Goal: Find specific page/section: Find specific page/section

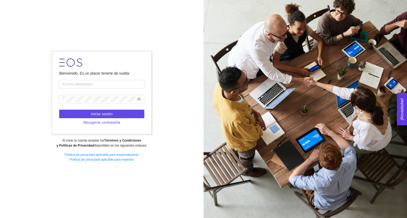
type input "a"
type input "e"
type input "[PERSON_NAME][EMAIL_ADDRESS][PERSON_NAME][DOMAIN_NAME]"
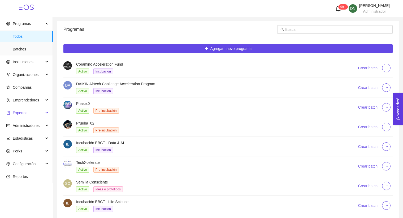
click at [33, 116] on span "Expertos" at bounding box center [24, 113] width 37 height 11
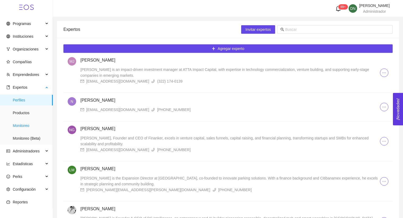
click at [27, 123] on span "Monitoreo" at bounding box center [31, 125] width 36 height 11
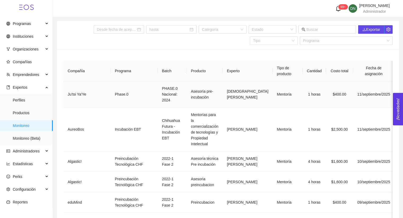
click at [326, 98] on td "$400.00" at bounding box center [339, 94] width 27 height 26
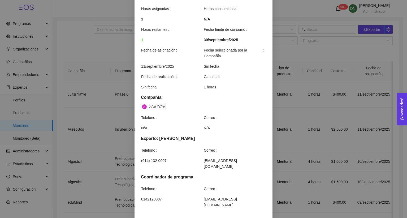
scroll to position [132, 0]
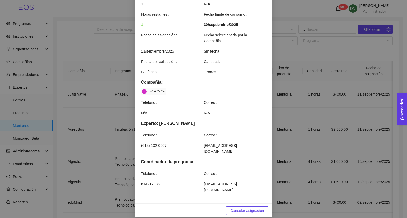
click at [299, 124] on div "Detalles de mentoría Asesoría pre-incubación Categoría Emprendimiento de negoci…" at bounding box center [203, 109] width 407 height 218
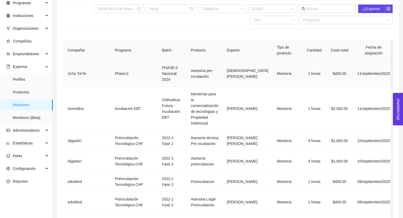
scroll to position [22, 0]
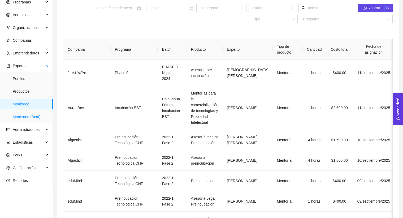
click at [33, 117] on span "Monitoreo (Beta)" at bounding box center [31, 117] width 36 height 11
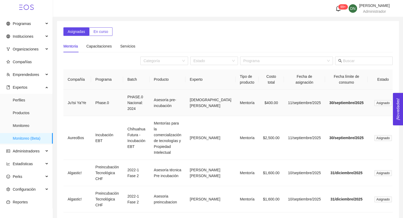
click at [175, 109] on td "Asesoría pre-incubación" at bounding box center [168, 103] width 36 height 26
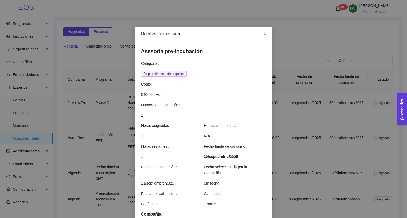
click at [306, 93] on div "Detalles de mentoría Asesoría pre-incubación Categoría Emprendimiento de negoci…" at bounding box center [203, 109] width 407 height 218
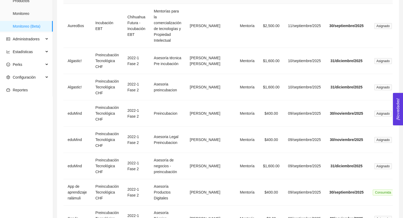
scroll to position [261, 0]
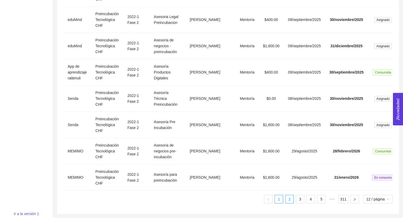
click at [286, 199] on link "2" at bounding box center [290, 199] width 8 height 8
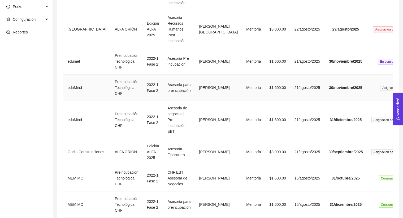
scroll to position [273, 0]
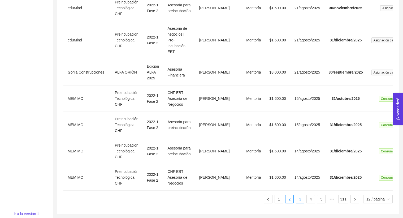
click at [296, 202] on link "3" at bounding box center [300, 199] width 8 height 8
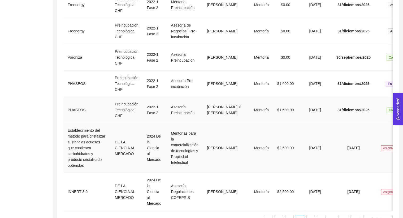
scroll to position [294, 0]
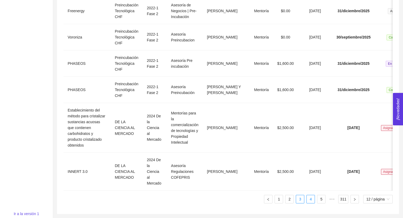
click at [310, 201] on link "4" at bounding box center [311, 199] width 8 height 8
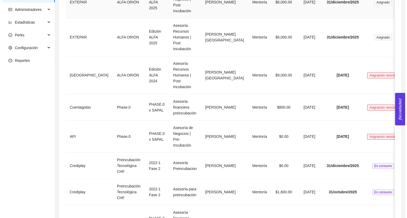
scroll to position [169, 0]
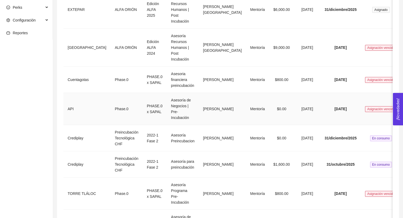
click at [187, 93] on td "Asesoría de Negocios | Pre-Incubación" at bounding box center [183, 109] width 32 height 32
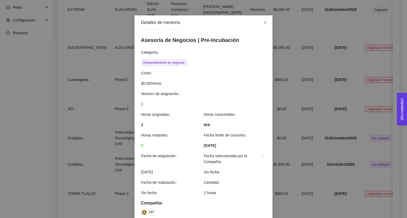
scroll to position [265, 0]
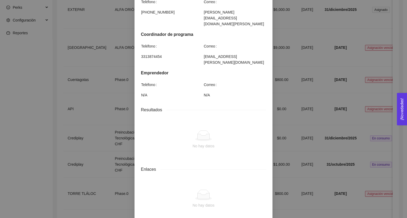
click at [294, 140] on div "Detalles de mentoría Asesoría de Negocios | Pre-Incubación Categoría Emprendimi…" at bounding box center [203, 109] width 407 height 218
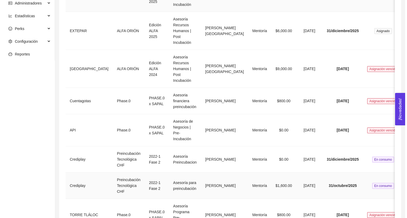
scroll to position [170, 0]
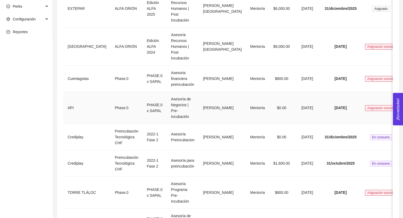
click at [199, 92] on td "[PERSON_NAME]" at bounding box center [222, 108] width 47 height 32
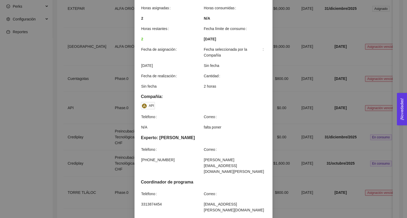
scroll to position [45, 0]
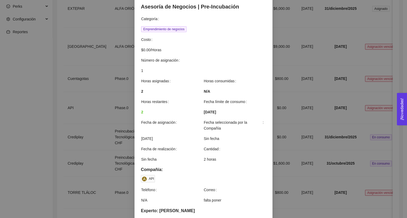
click at [165, 30] on span "Emprendimiento de negocios" at bounding box center [163, 29] width 45 height 6
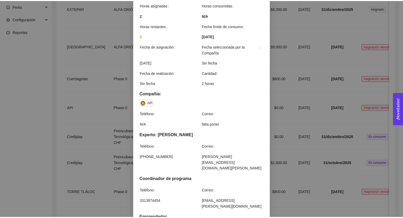
scroll to position [154, 0]
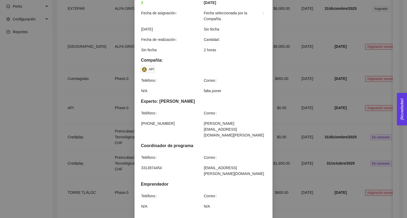
click at [285, 135] on div "Detalles de mentoría Asesoría de Negocios | Pre-Incubación Categoría Emprendimi…" at bounding box center [203, 109] width 407 height 218
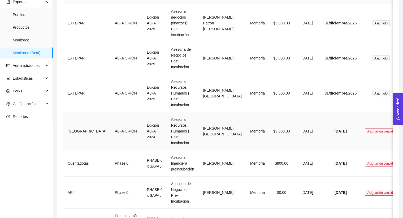
scroll to position [68, 0]
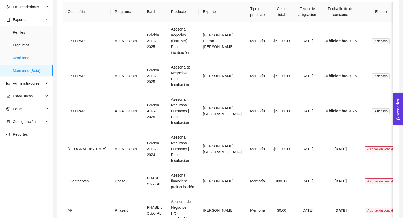
click at [43, 55] on span "Monitoreo" at bounding box center [31, 58] width 36 height 11
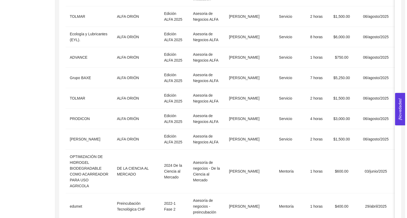
scroll to position [2566, 0]
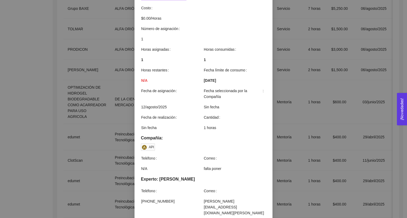
scroll to position [76, 0]
click at [216, 79] on span "[DATE]" at bounding box center [210, 80] width 12 height 6
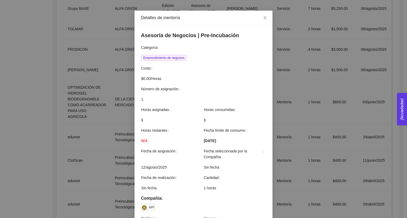
click at [188, 58] on span "Emprendimiento de negocios" at bounding box center [203, 58] width 125 height 6
drag, startPoint x: 259, startPoint y: 18, endPoint x: 250, endPoint y: 26, distance: 12.6
click at [259, 18] on span "Close" at bounding box center [265, 18] width 15 height 15
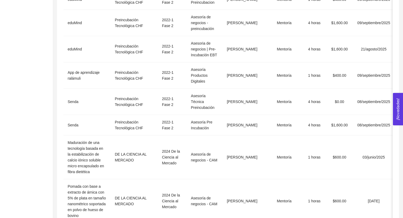
scroll to position [0, 0]
